Goal: Information Seeking & Learning: Learn about a topic

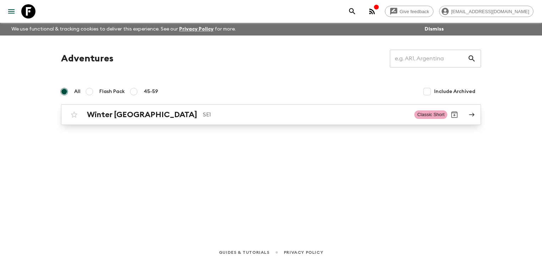
click at [203, 117] on p "SE1" at bounding box center [306, 114] width 206 height 9
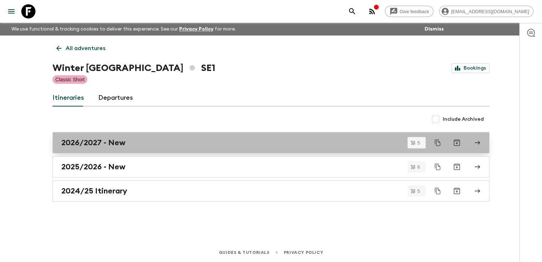
click at [110, 137] on link "2026/2027 - New" at bounding box center [270, 142] width 437 height 21
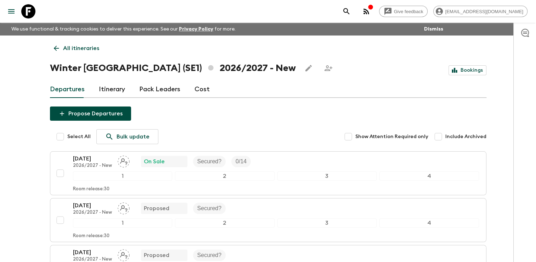
click at [210, 89] on div "Departures Itinerary Pack Leaders Cost" at bounding box center [268, 89] width 437 height 17
click at [203, 89] on link "Cost" at bounding box center [202, 89] width 15 height 17
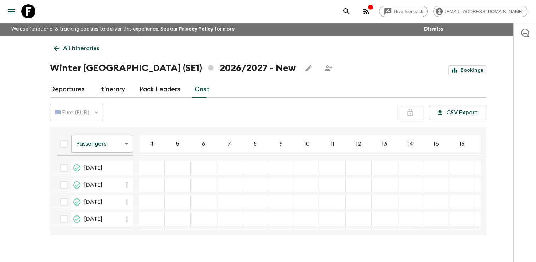
click at [77, 47] on p "All itineraries" at bounding box center [81, 48] width 36 height 9
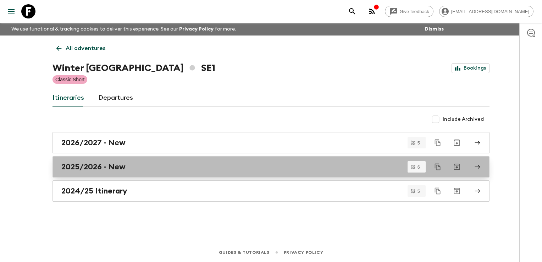
click at [111, 166] on h2 "2025/2026 - New" at bounding box center [93, 166] width 64 height 9
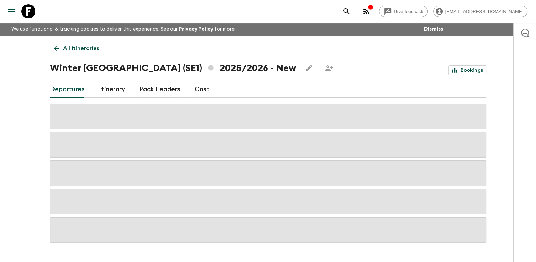
click at [195, 89] on link "Cost" at bounding box center [202, 89] width 15 height 17
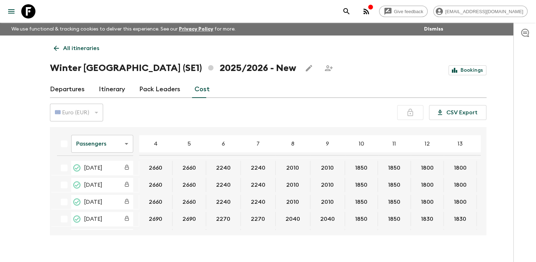
click at [110, 86] on link "Itinerary" at bounding box center [112, 89] width 26 height 17
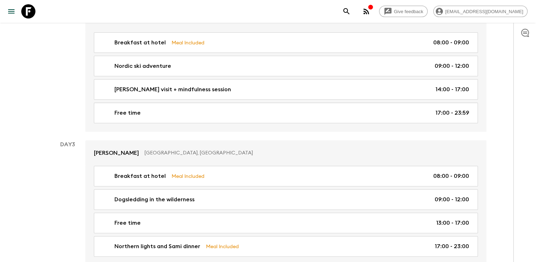
scroll to position [230, 0]
